Goal: Task Accomplishment & Management: Manage account settings

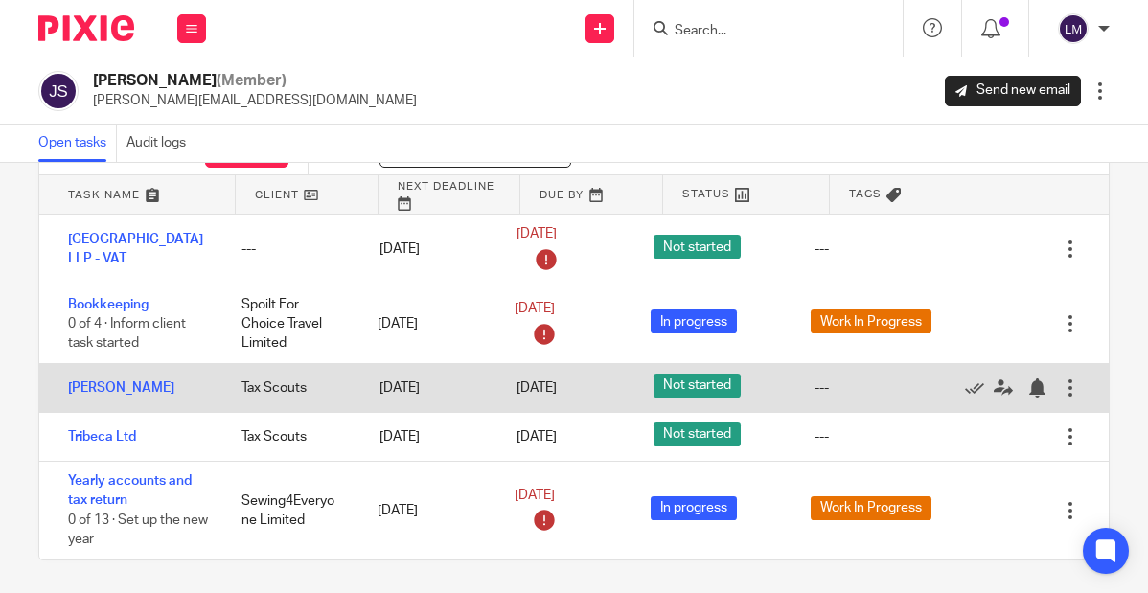
scroll to position [95, 0]
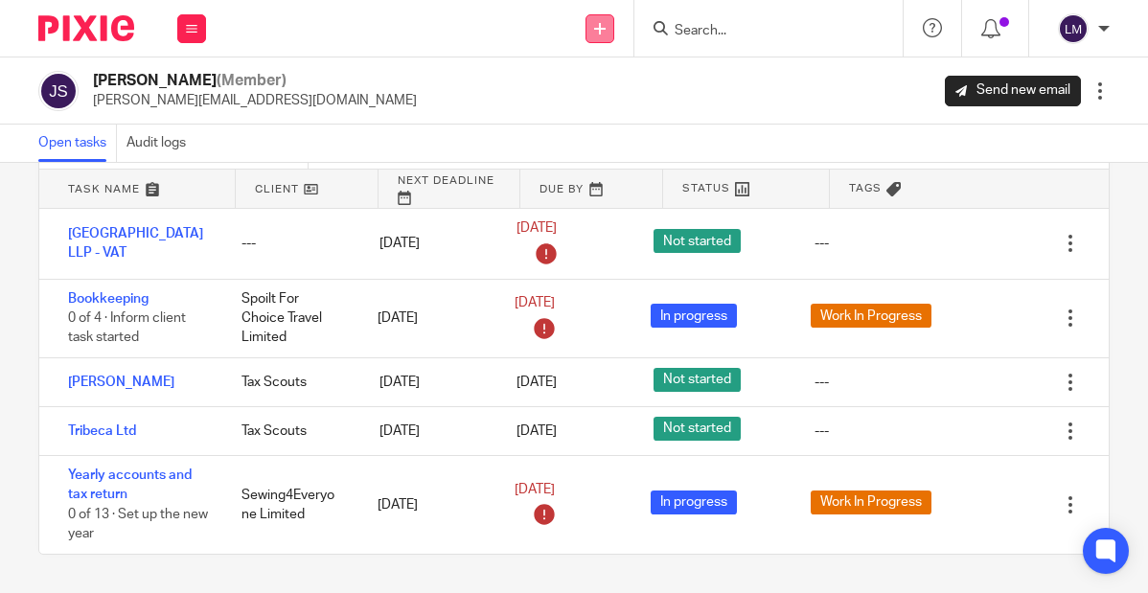
click at [599, 27] on icon at bounding box center [599, 28] width 11 height 11
click at [589, 109] on link "Create task" at bounding box center [599, 117] width 118 height 28
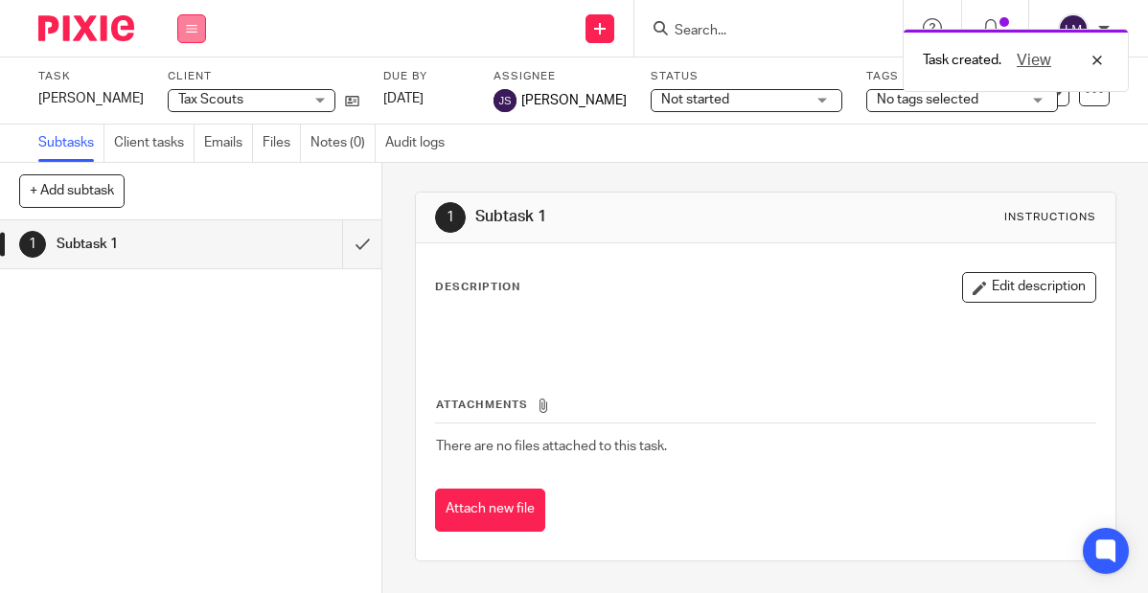
click at [190, 25] on icon at bounding box center [191, 28] width 11 height 11
click at [193, 169] on link "Team" at bounding box center [182, 173] width 32 height 13
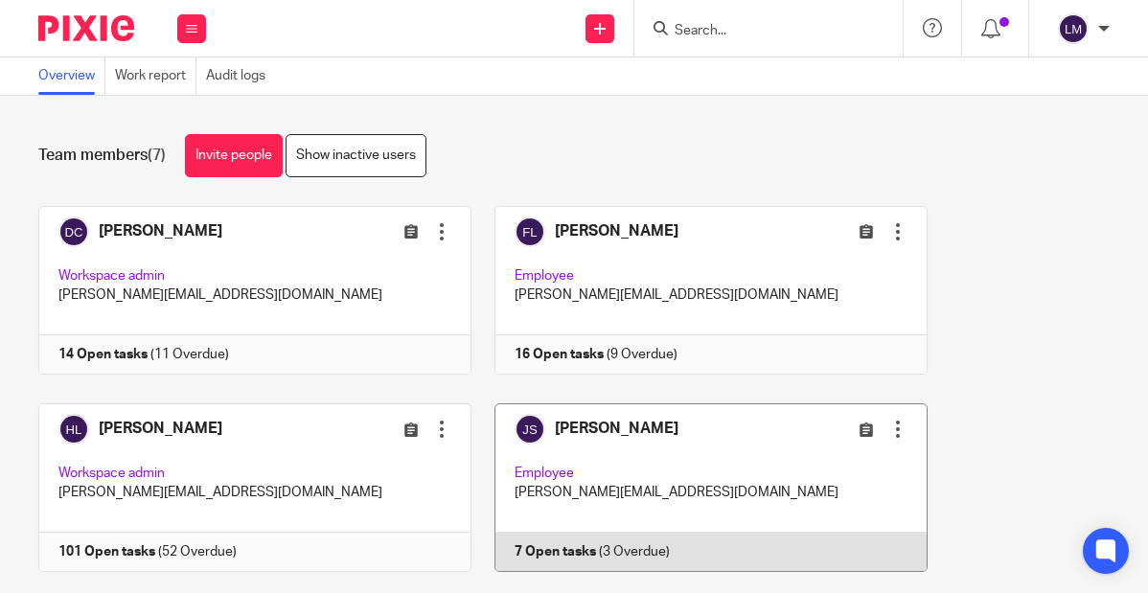
click at [610, 442] on link at bounding box center [699, 487] width 456 height 169
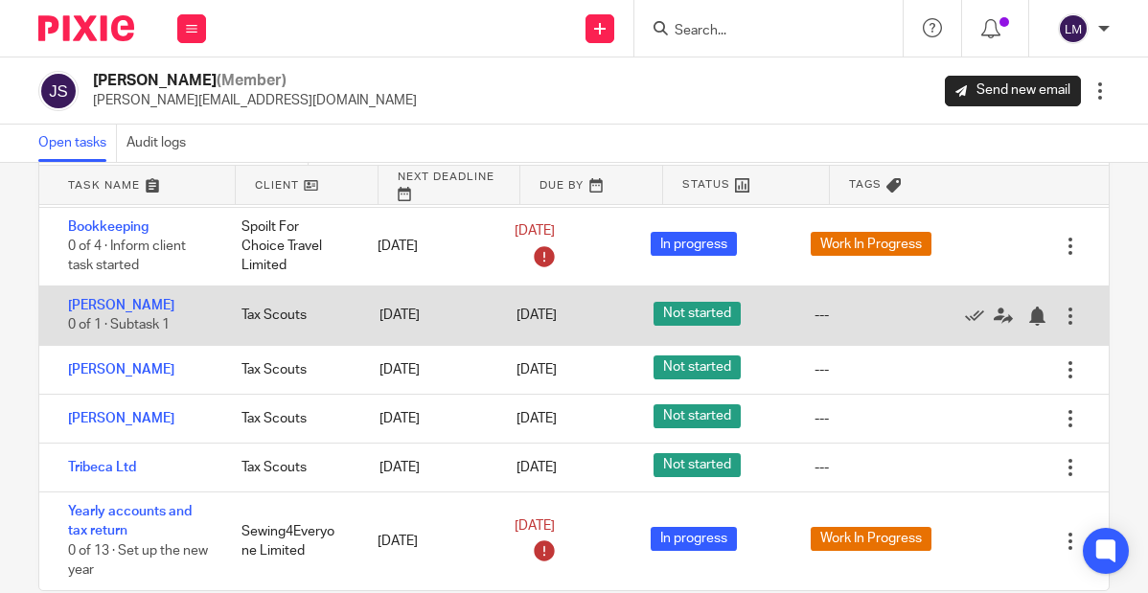
scroll to position [100, 0]
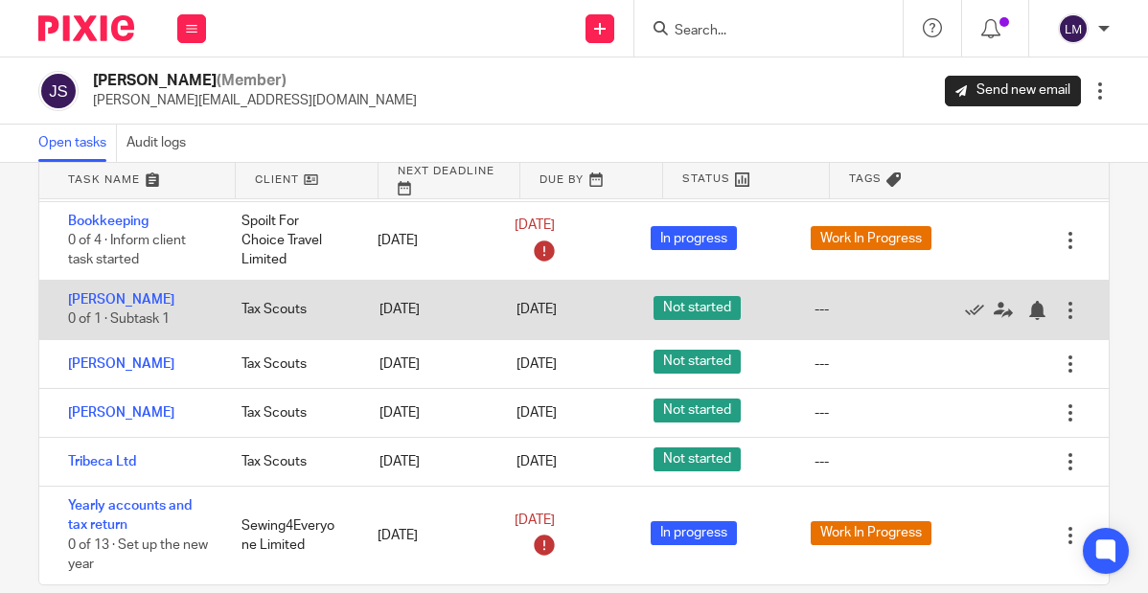
click at [1068, 303] on div at bounding box center [1069, 310] width 19 height 19
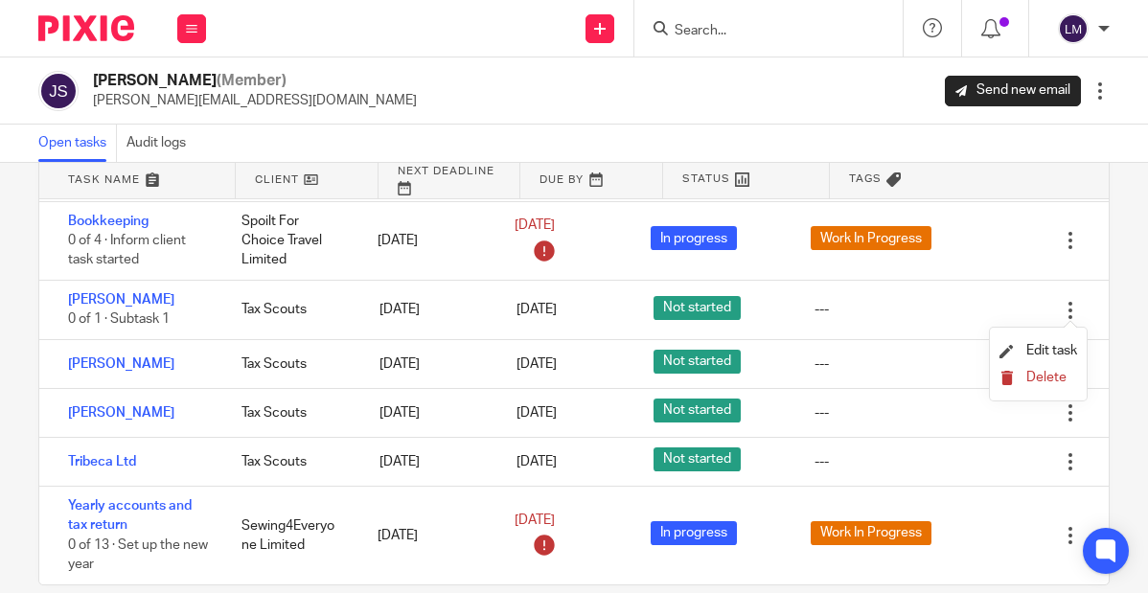
click at [1043, 374] on span "Delete" at bounding box center [1046, 377] width 40 height 13
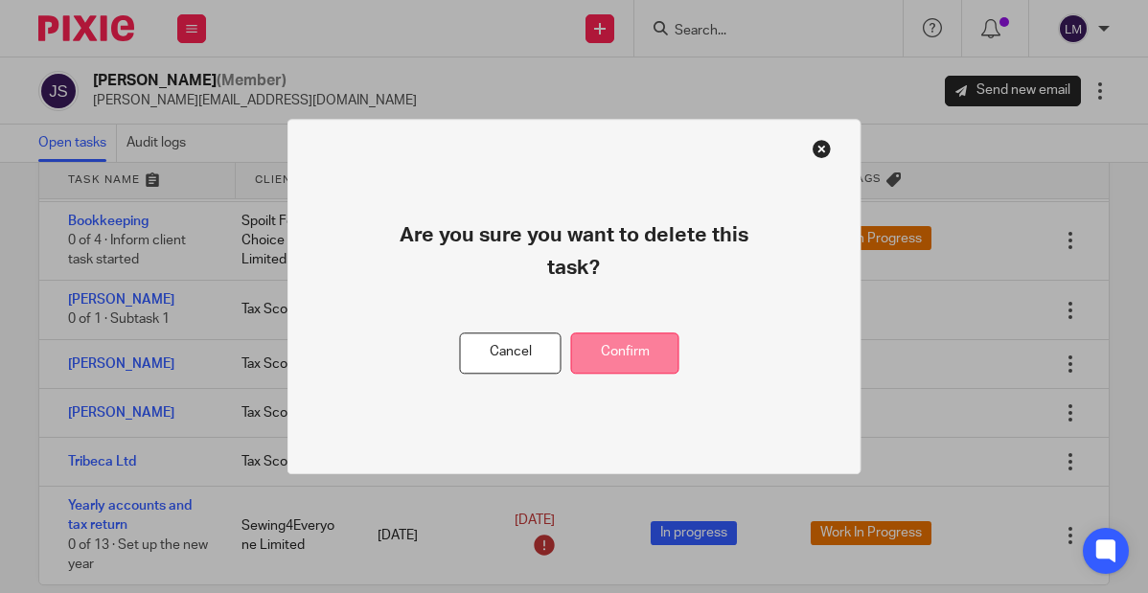
click at [640, 355] on button "Confirm" at bounding box center [625, 352] width 108 height 41
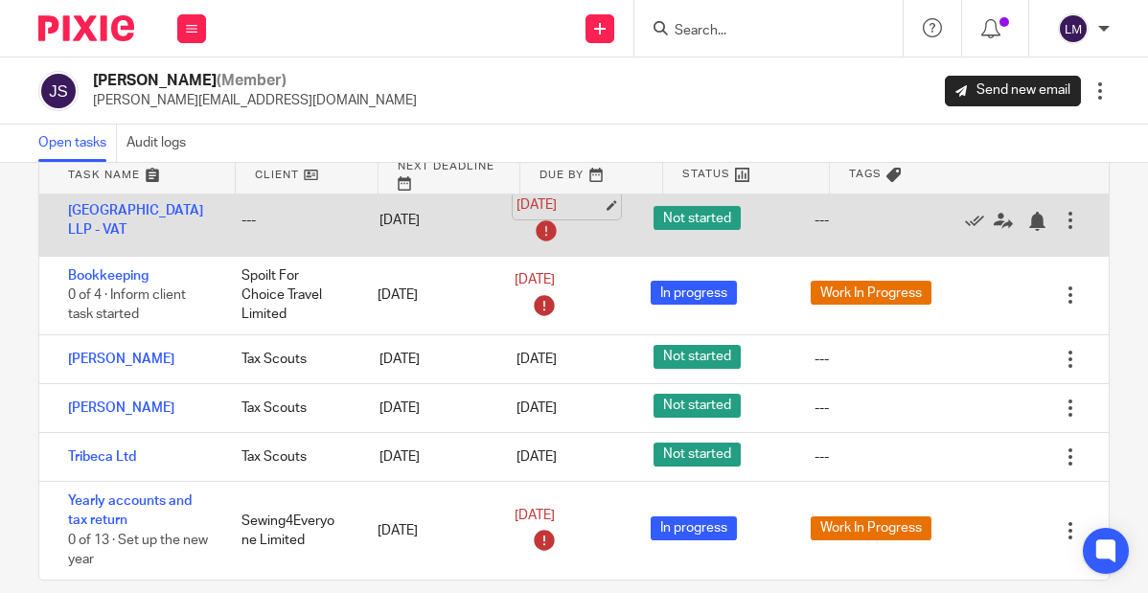
scroll to position [130, 0]
